Goal: Download file/media

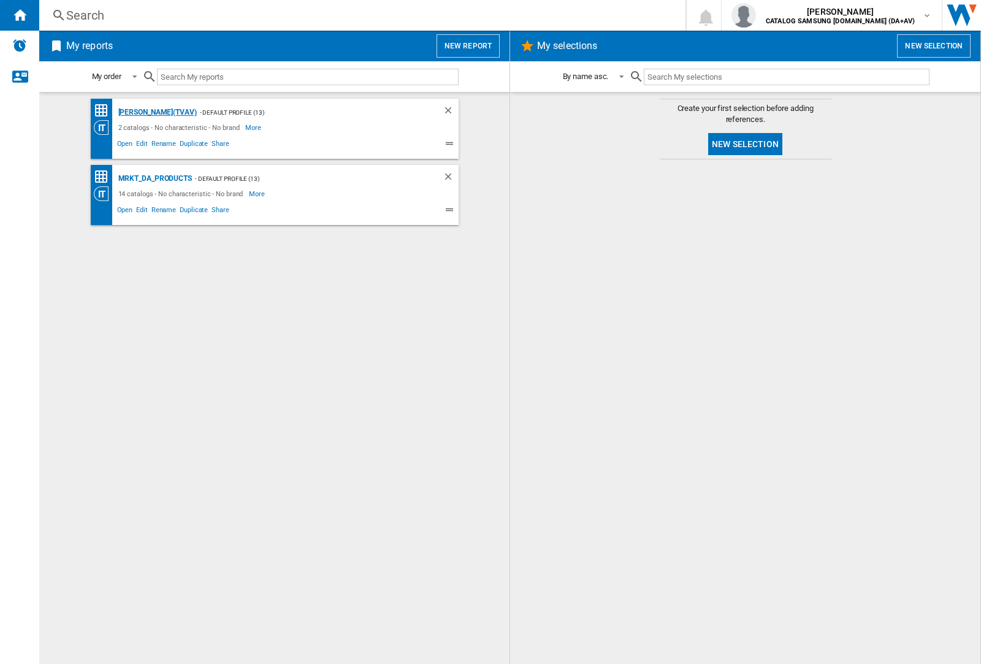
click at [136, 112] on div "[PERSON_NAME](TVAV)" at bounding box center [156, 112] width 82 height 15
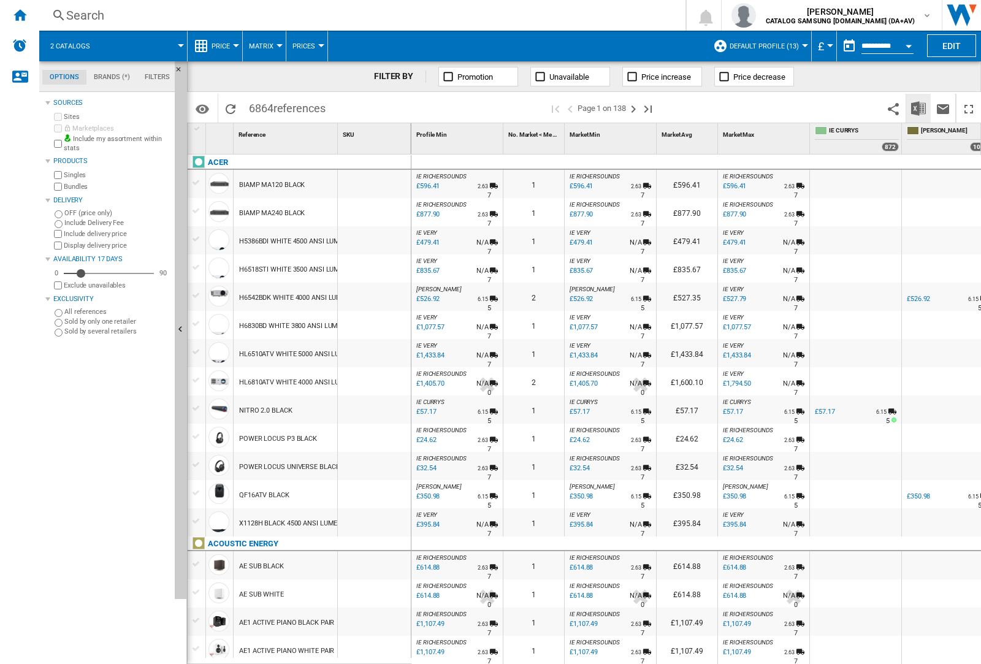
click at [918, 108] on img "Download in Excel" at bounding box center [918, 108] width 15 height 15
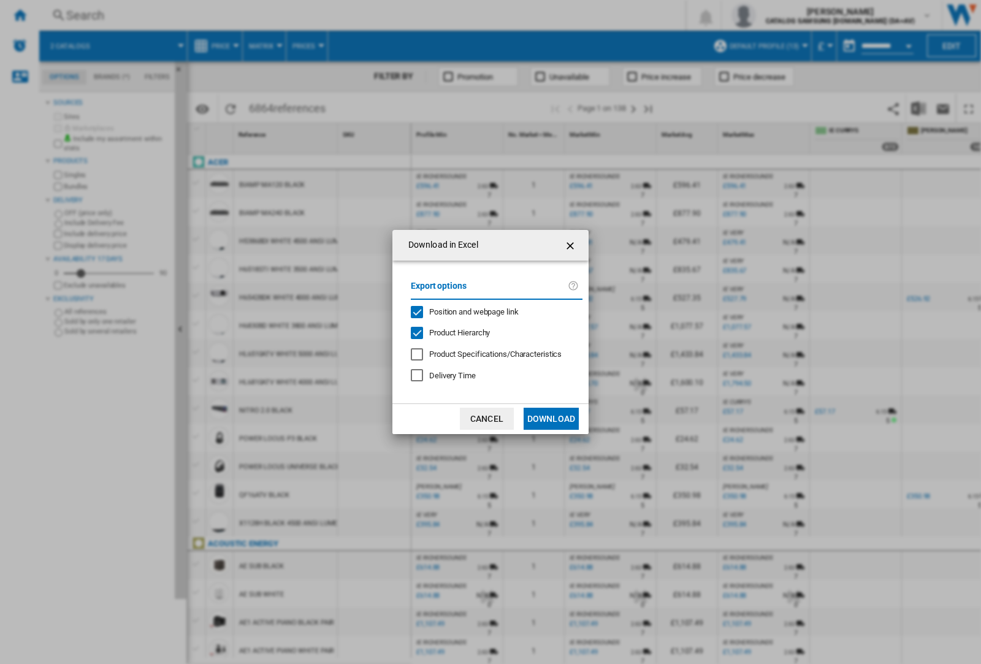
click at [492, 311] on span "Position and webpage link" at bounding box center [473, 311] width 89 height 9
click at [551, 419] on button "Download" at bounding box center [550, 419] width 55 height 22
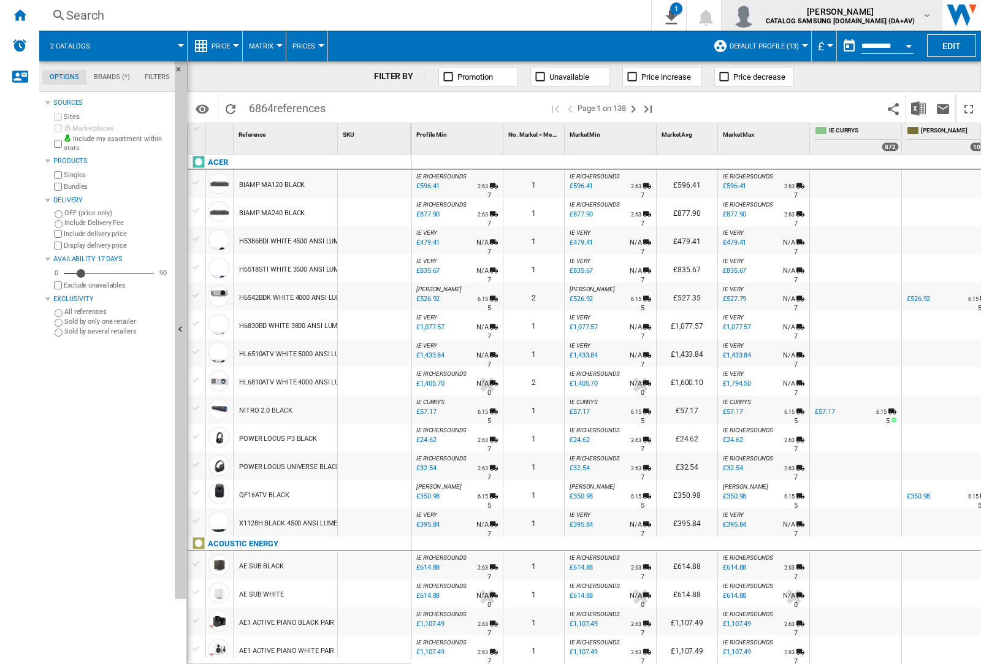
click at [756, 15] on img "button" at bounding box center [743, 15] width 25 height 25
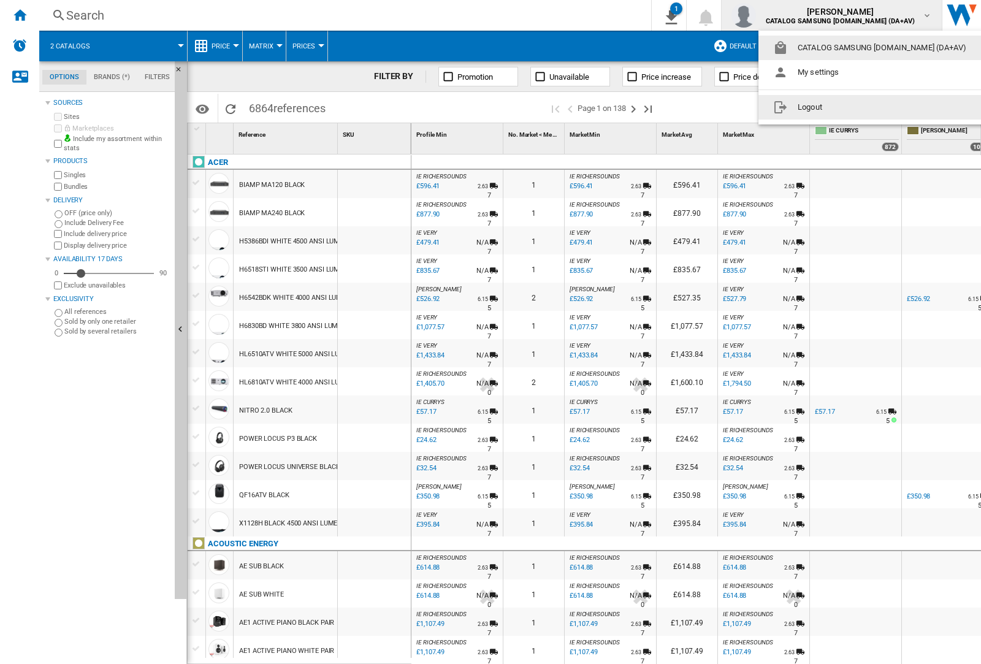
click at [852, 107] on button "Logout" at bounding box center [871, 107] width 227 height 25
